Goal: Check status: Check status

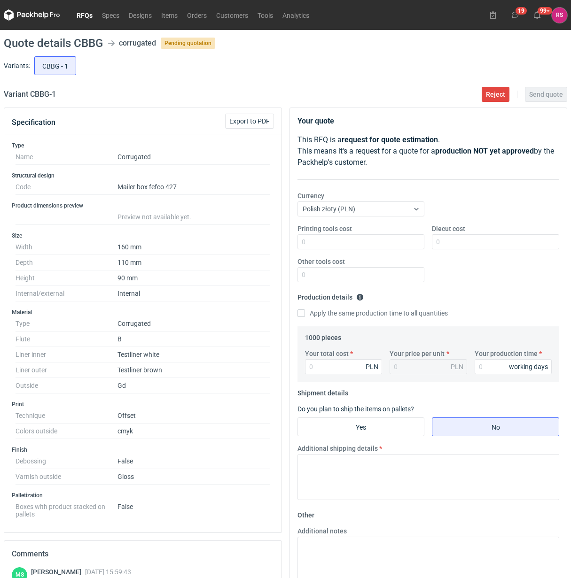
scroll to position [59, 0]
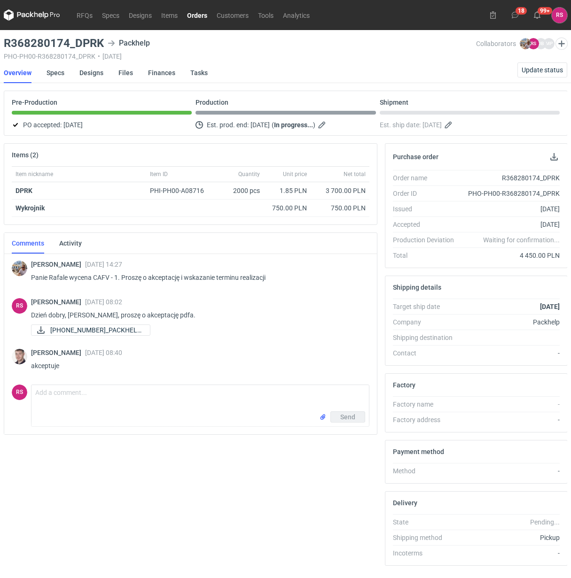
click at [197, 15] on link "Orders" at bounding box center [197, 14] width 30 height 11
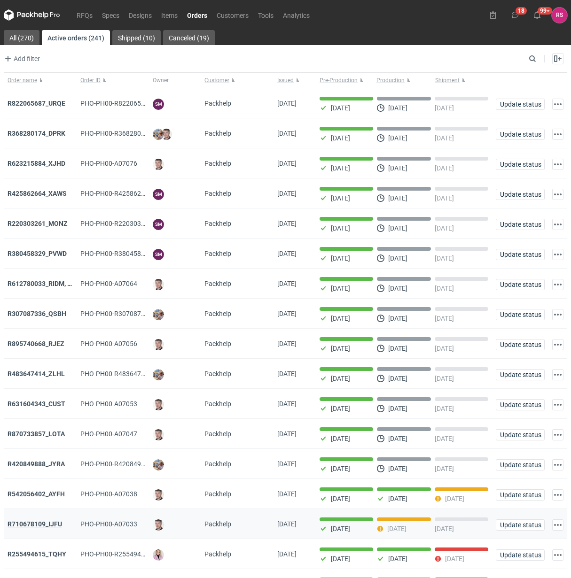
click at [43, 527] on strong "R710678109_IJFU" at bounding box center [35, 525] width 54 height 8
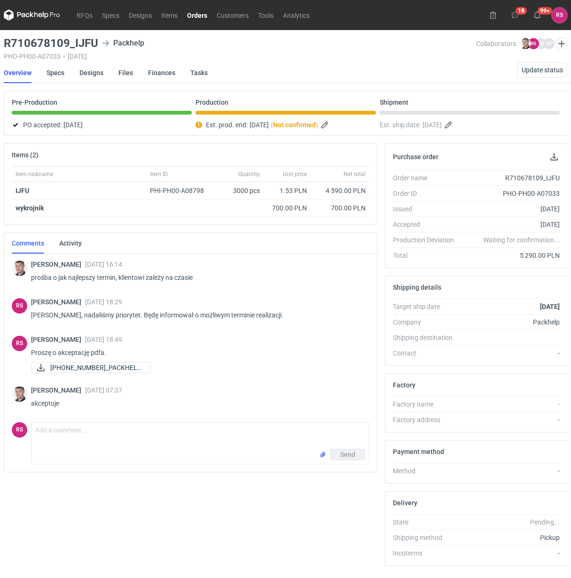
click at [198, 13] on link "Orders" at bounding box center [197, 14] width 30 height 11
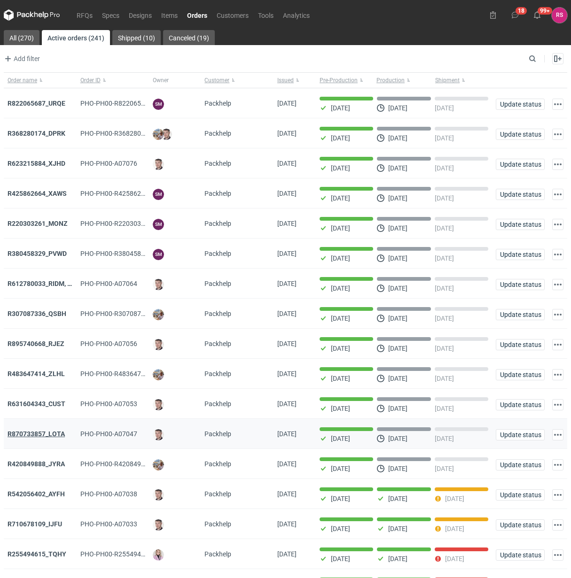
click at [40, 434] on strong "R870733857_LOTA" at bounding box center [36, 434] width 57 height 8
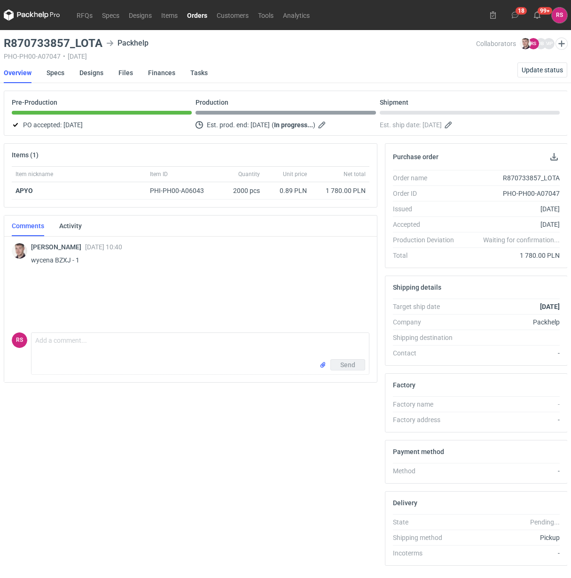
click at [199, 13] on link "Orders" at bounding box center [197, 14] width 30 height 11
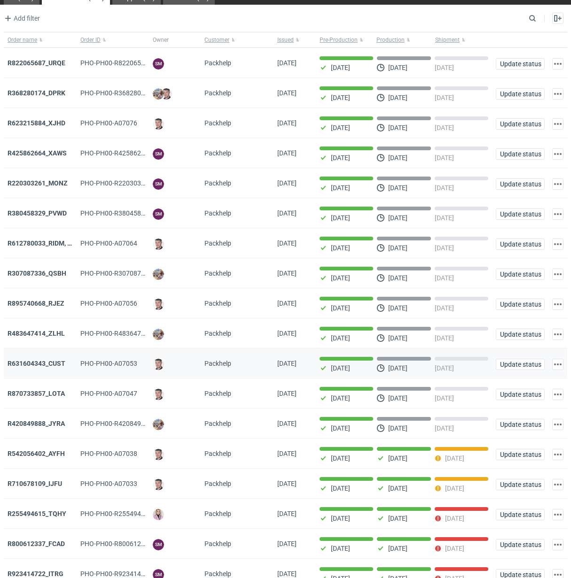
scroll to position [117, 0]
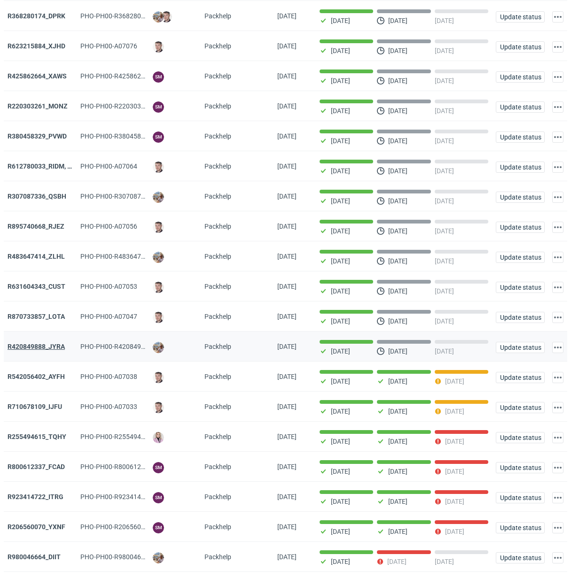
click at [47, 347] on strong "R420849888_JYRA" at bounding box center [36, 347] width 57 height 8
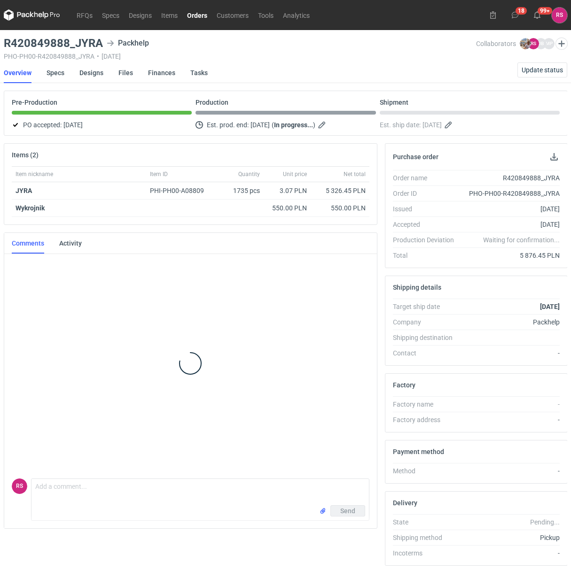
scroll to position [67, 0]
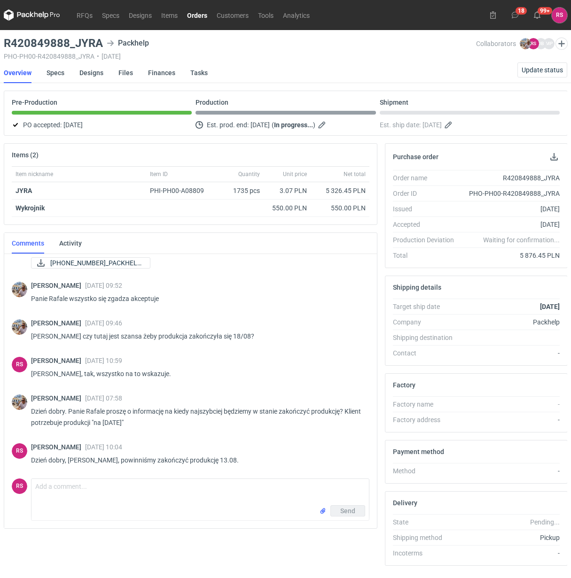
click at [197, 13] on link "Orders" at bounding box center [197, 14] width 30 height 11
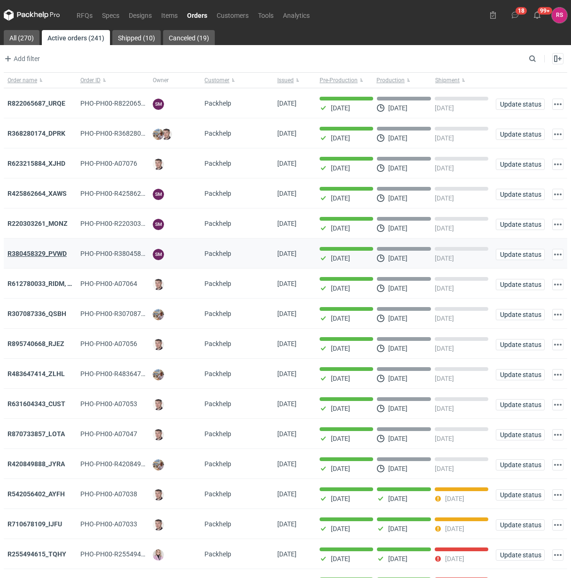
click at [44, 255] on strong "R380458329_PVWD" at bounding box center [37, 254] width 59 height 8
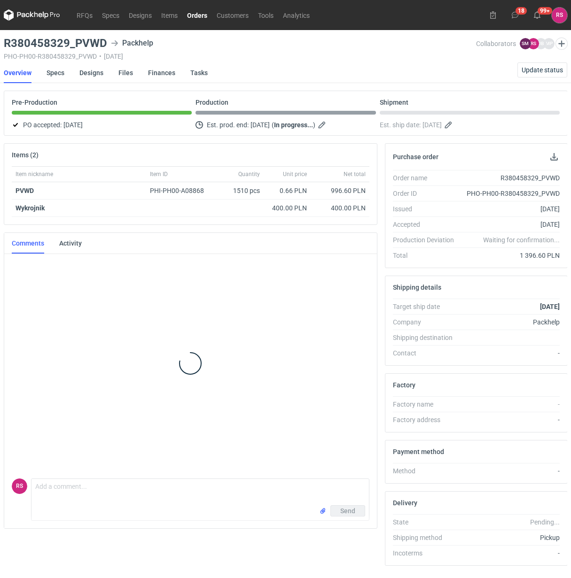
scroll to position [130, 0]
